Goal: Transaction & Acquisition: Purchase product/service

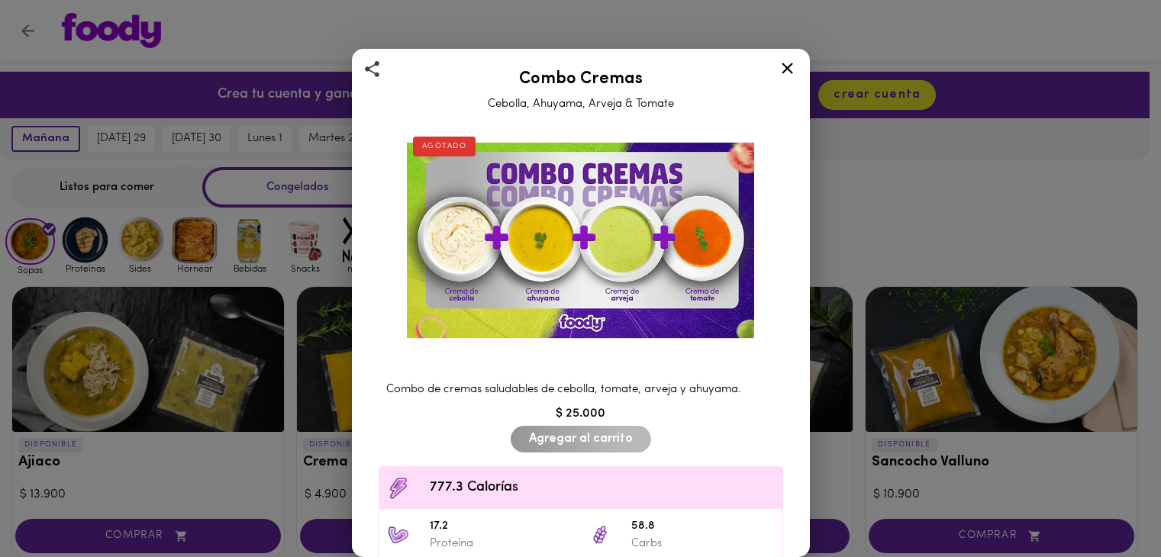
scroll to position [537, 0]
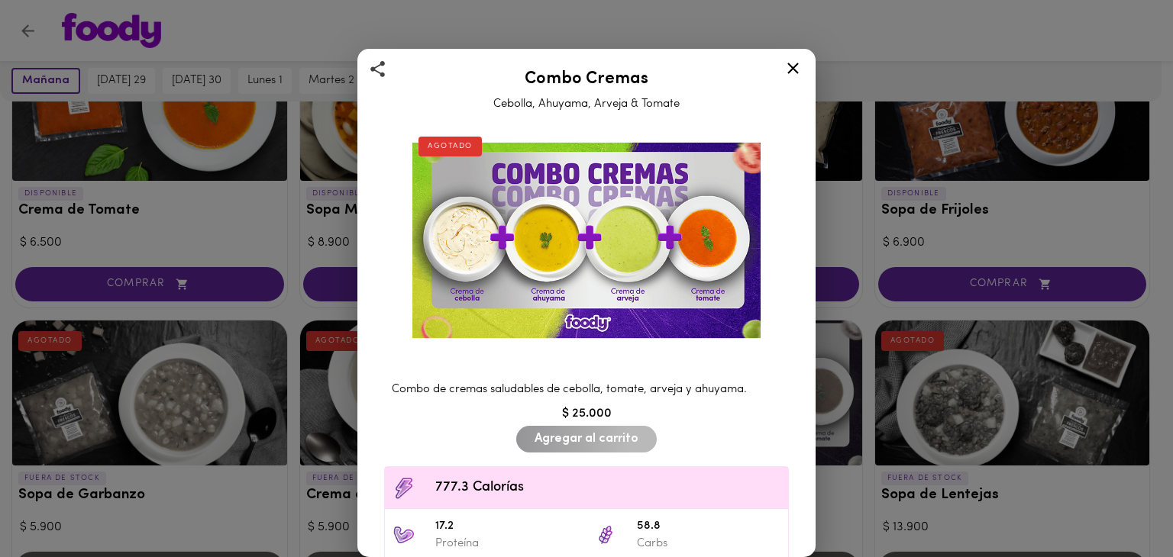
click at [391, 382] on div "Combo de cremas saludables de cebolla, tomate, arveja y ahuyama." at bounding box center [586, 389] width 420 height 31
drag, startPoint x: 394, startPoint y: 382, endPoint x: 690, endPoint y: 377, distance: 296.2
click at [809, 378] on div "Combo Cremas Cebolla, Ahuyama, Arveja & Tomate AGOTADO Combo de cremas saludabl…" at bounding box center [586, 303] width 458 height 508
copy span "Combo de cremas saludables de cebolla, tomate, arveja y ahuyama."
click at [786, 67] on icon at bounding box center [792, 68] width 19 height 19
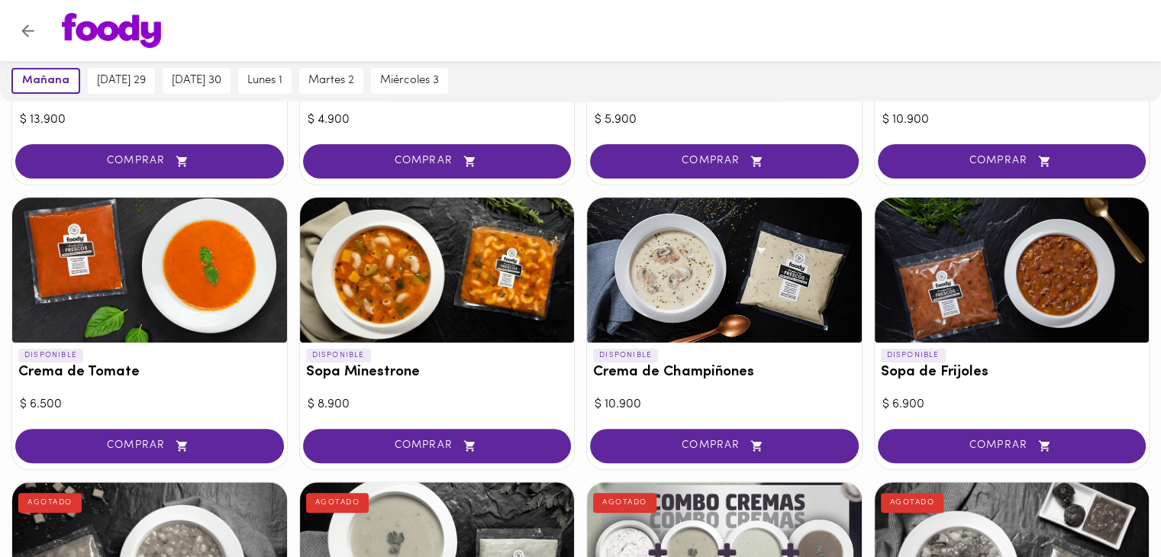
scroll to position [407, 0]
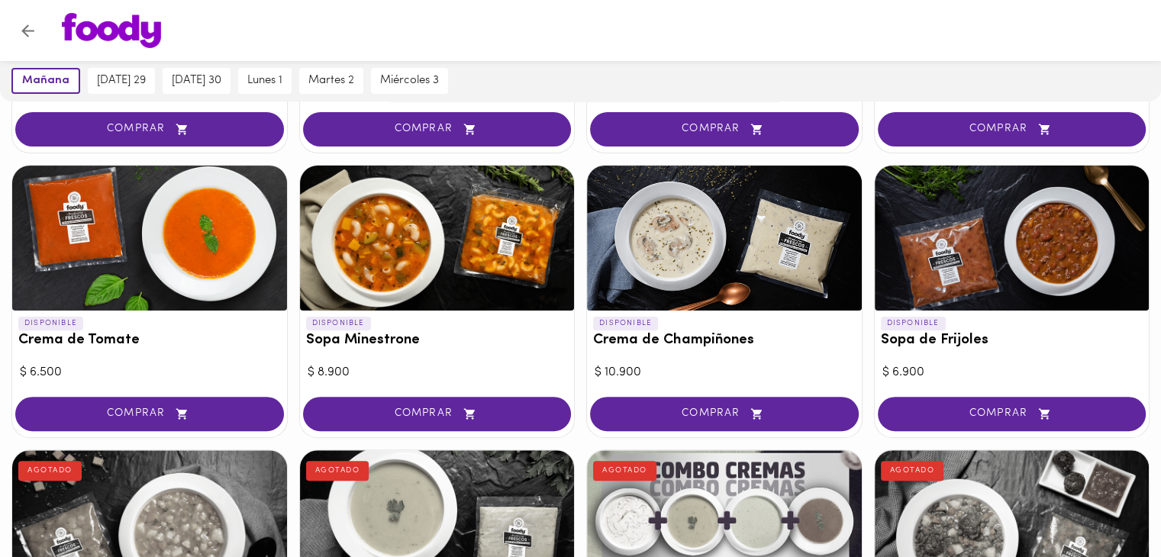
click at [250, 260] on div at bounding box center [149, 238] width 275 height 145
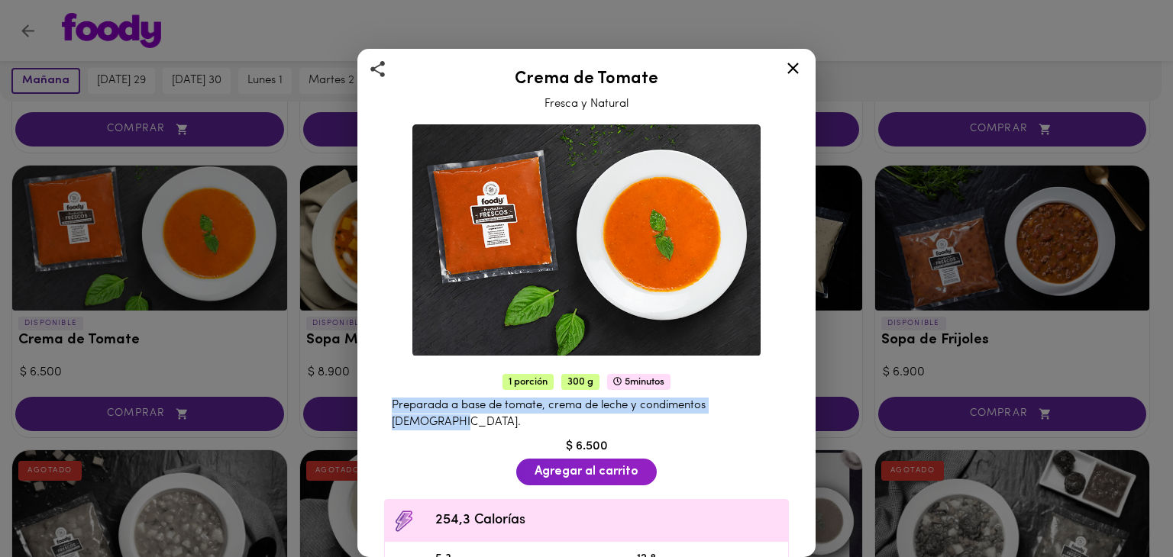
drag, startPoint x: 392, startPoint y: 398, endPoint x: 457, endPoint y: 416, distance: 66.7
click at [457, 416] on div "Preparada a base de tomate, crema de leche y condimentos [DEMOGRAPHIC_DATA]." at bounding box center [586, 414] width 420 height 48
copy span "Preparada a base de tomate, crema de leche y condimentos [DEMOGRAPHIC_DATA]."
click at [788, 60] on icon at bounding box center [792, 68] width 19 height 19
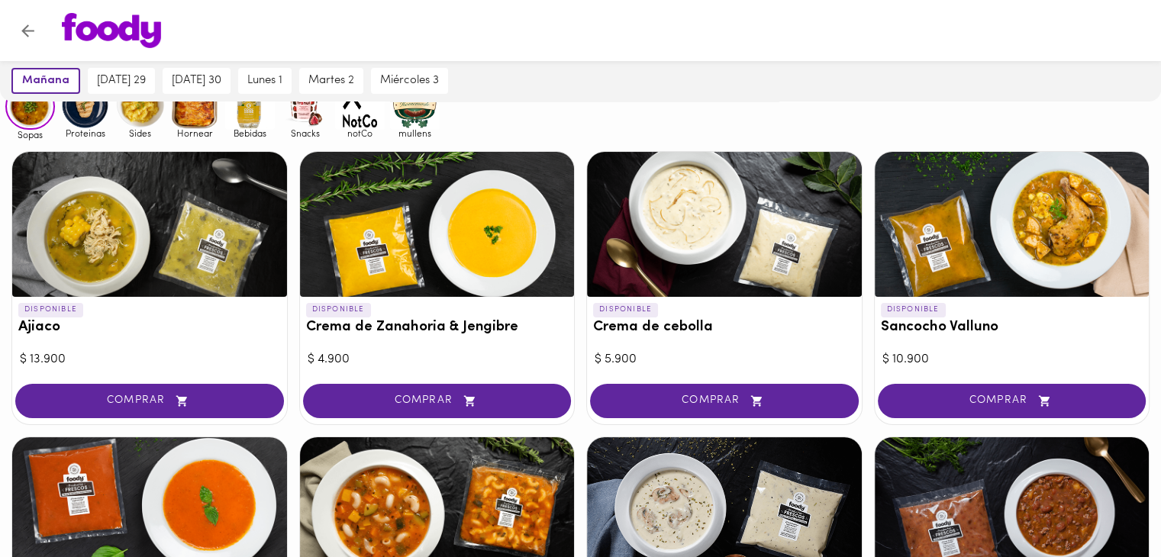
scroll to position [130, 0]
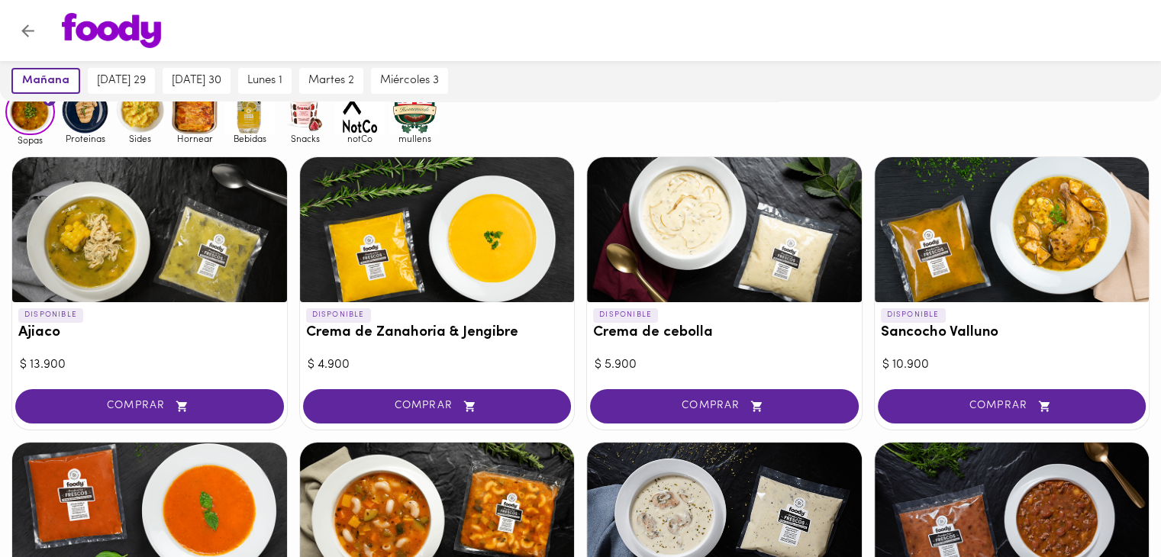
click at [462, 272] on div at bounding box center [437, 229] width 275 height 145
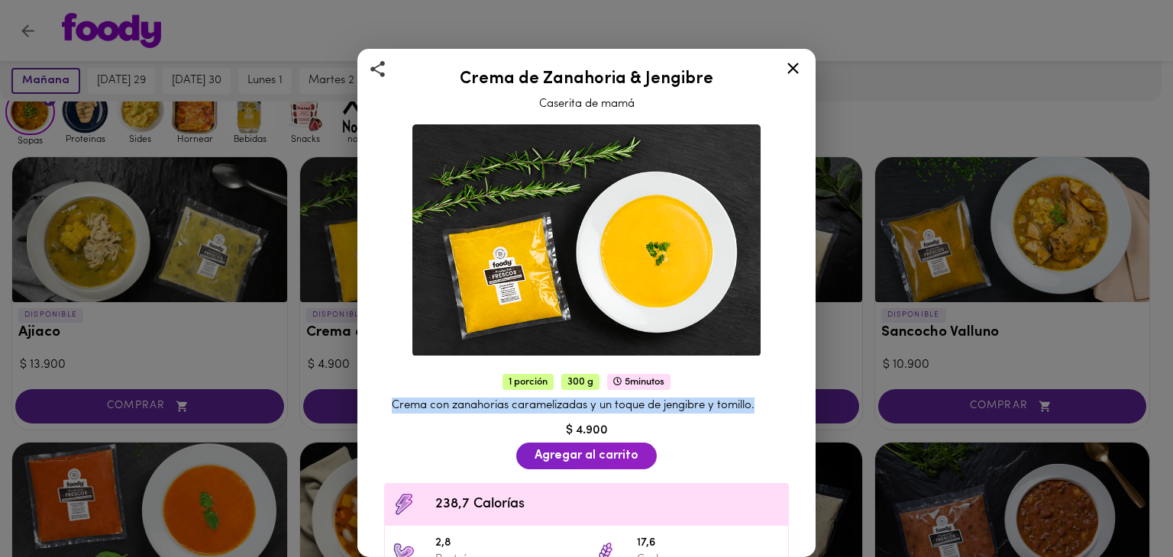
drag, startPoint x: 391, startPoint y: 398, endPoint x: 764, endPoint y: 405, distance: 373.4
click at [764, 405] on div "Crema con zanahorias caramelizadas y un toque de jengibre y tomillo." at bounding box center [586, 405] width 420 height 31
copy span "Crema con zanahorias caramelizadas y un toque de jengibre y tomillo."
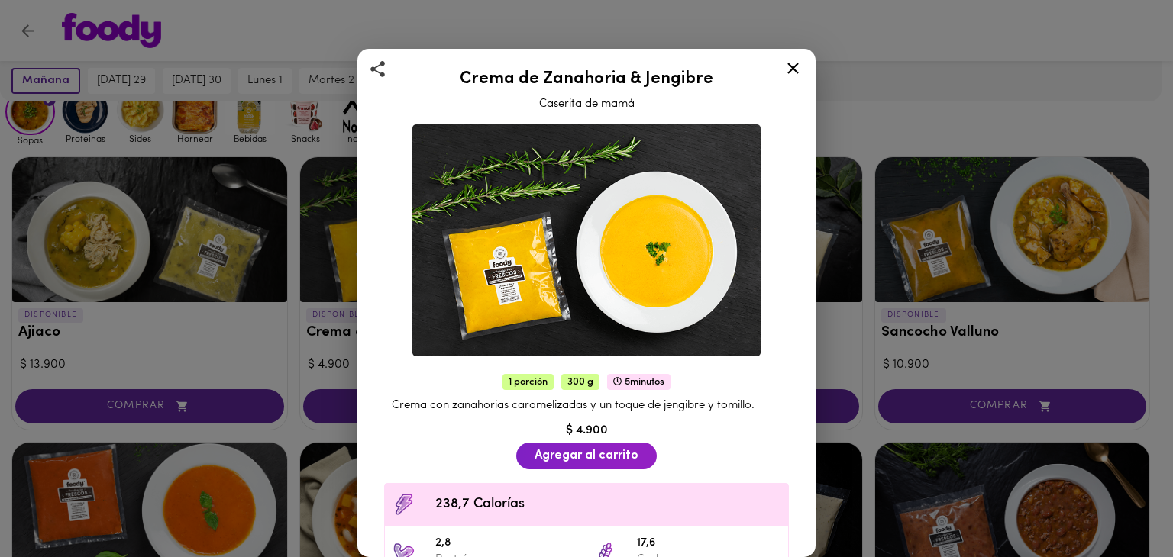
click at [929, 105] on div "Crema de Zanahoria & Jengibre Caserita de mamá 1 porción 300 g 5 minutos Crema …" at bounding box center [586, 278] width 1173 height 557
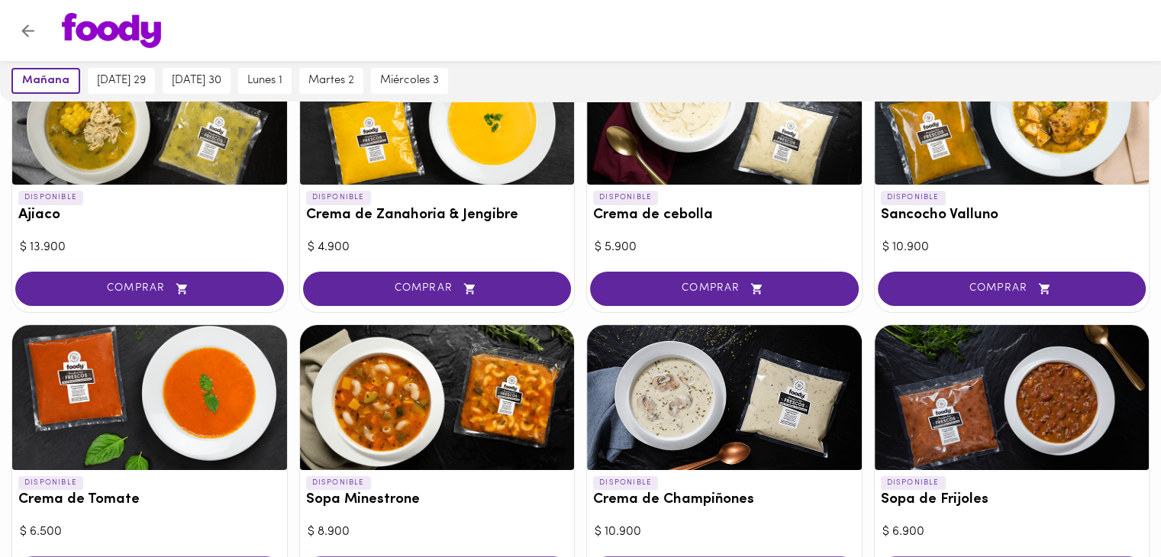
scroll to position [130, 0]
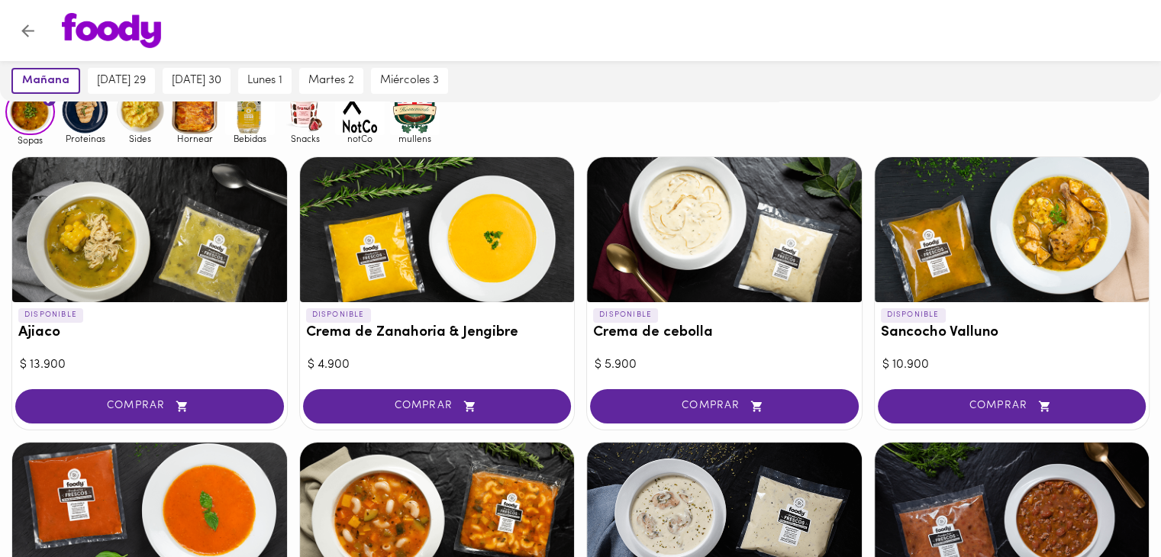
click at [734, 214] on div at bounding box center [724, 229] width 275 height 145
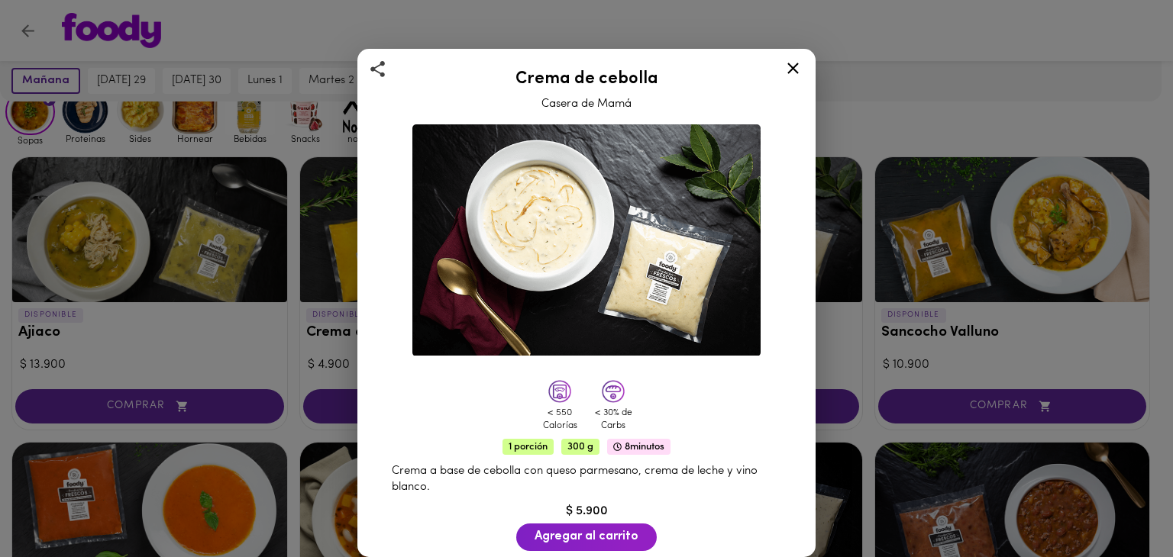
click at [896, 59] on div "Crema de cebolla Casera de Mamá < 550 Calorías < 30% de Carbs 1 porción 300 g 8…" at bounding box center [586, 278] width 1173 height 557
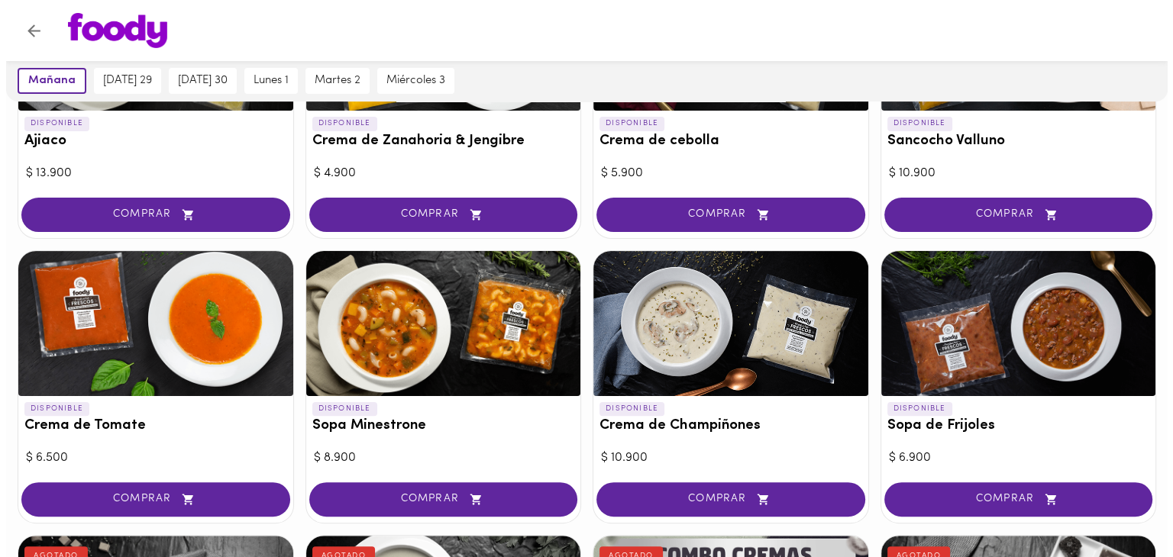
scroll to position [333, 0]
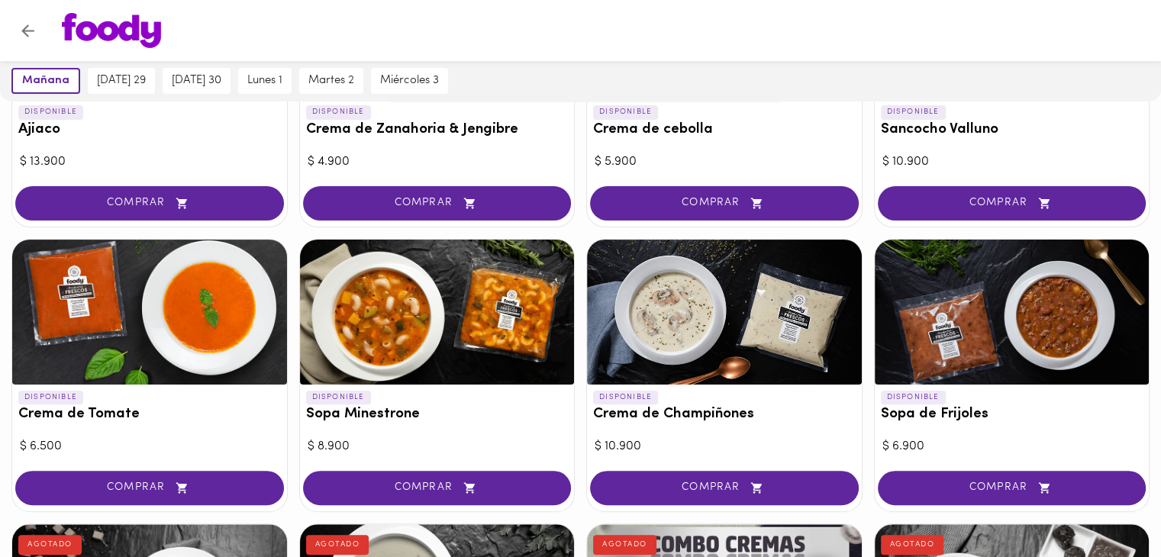
click at [653, 308] on div at bounding box center [724, 312] width 275 height 145
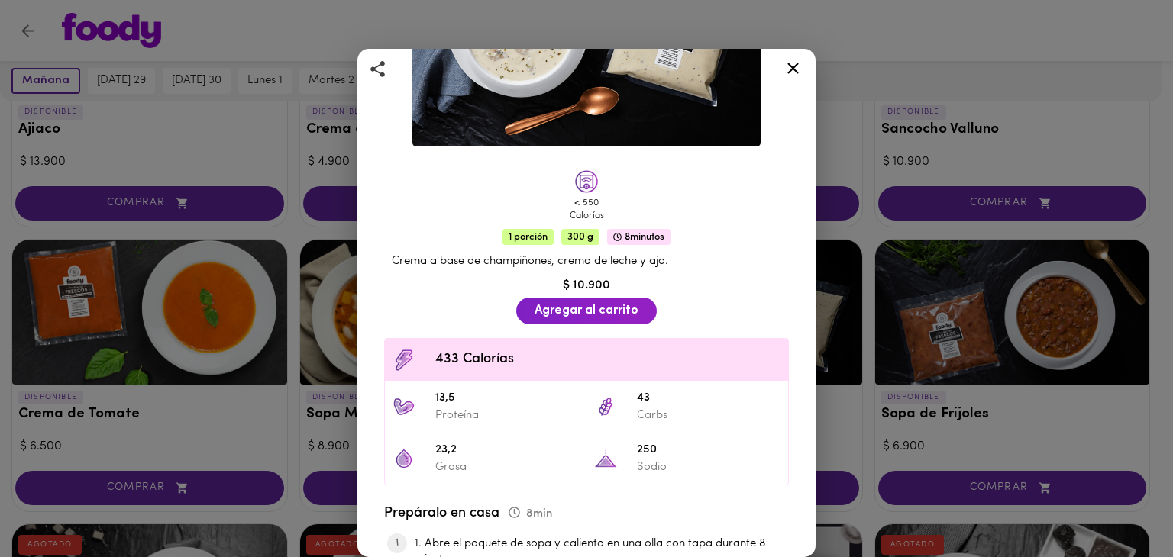
scroll to position [203, 0]
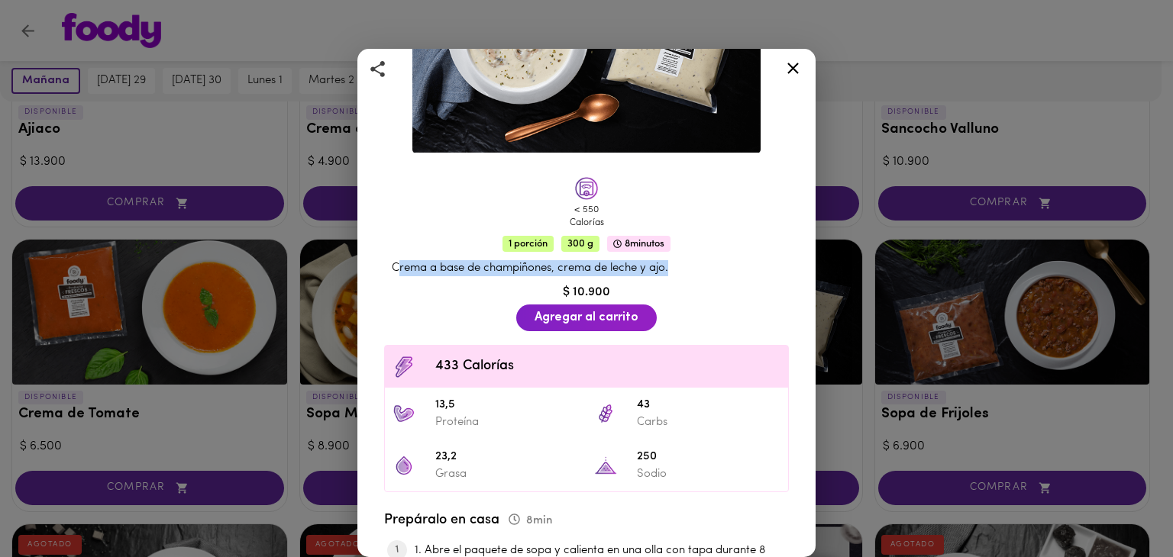
drag, startPoint x: 394, startPoint y: 260, endPoint x: 669, endPoint y: 258, distance: 274.8
click at [668, 263] on span "Crema a base de champiñones, crema de leche y ajo." at bounding box center [530, 268] width 276 height 11
copy span "Crema a base de champiñones, crema de leche y ajo"
